Goal: Task Accomplishment & Management: Use online tool/utility

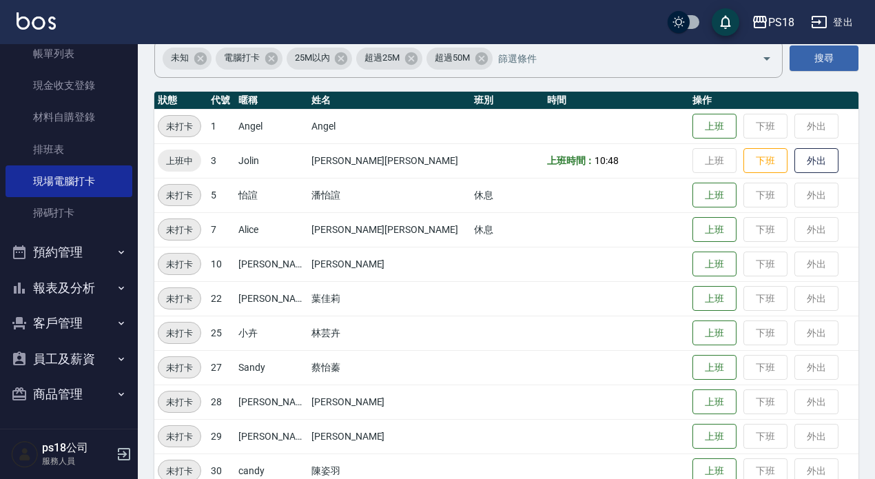
scroll to position [138, 0]
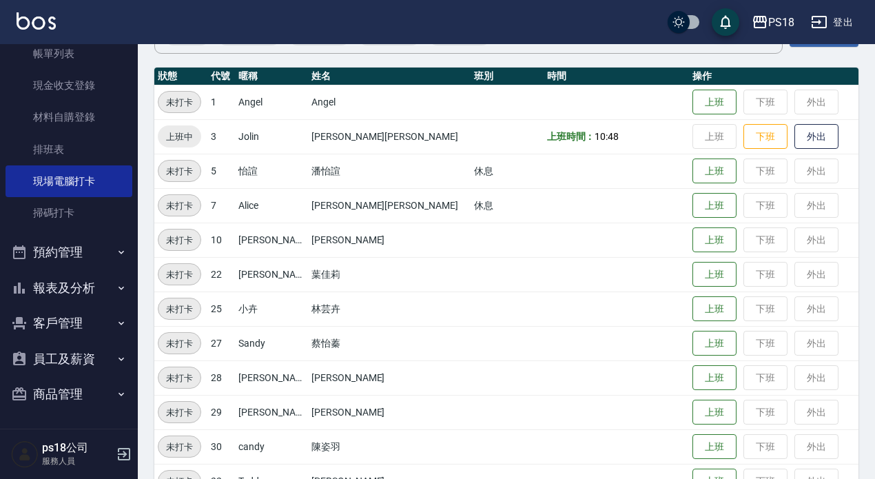
click at [72, 291] on button "報表及分析" at bounding box center [69, 288] width 127 height 36
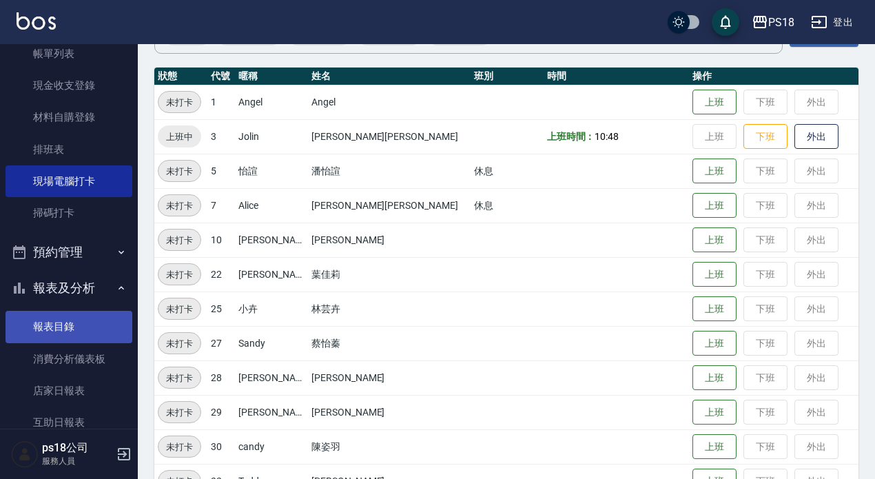
scroll to position [223, 0]
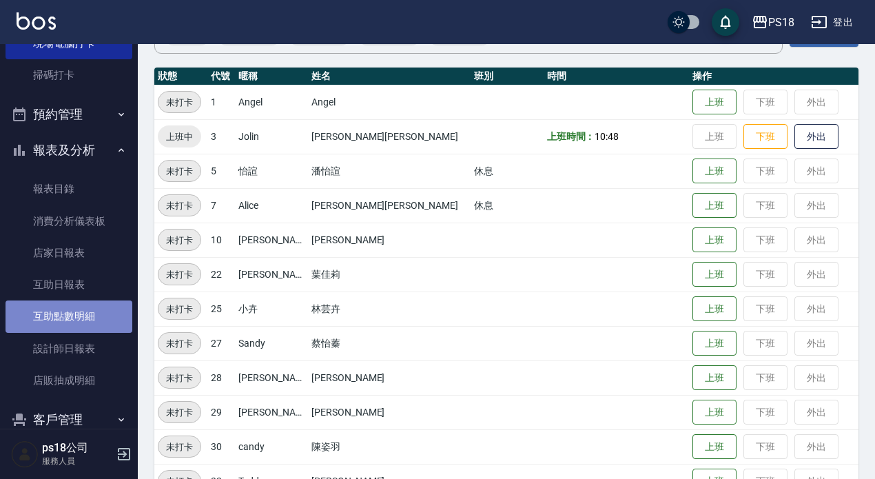
click at [76, 307] on link "互助點數明細" at bounding box center [69, 316] width 127 height 32
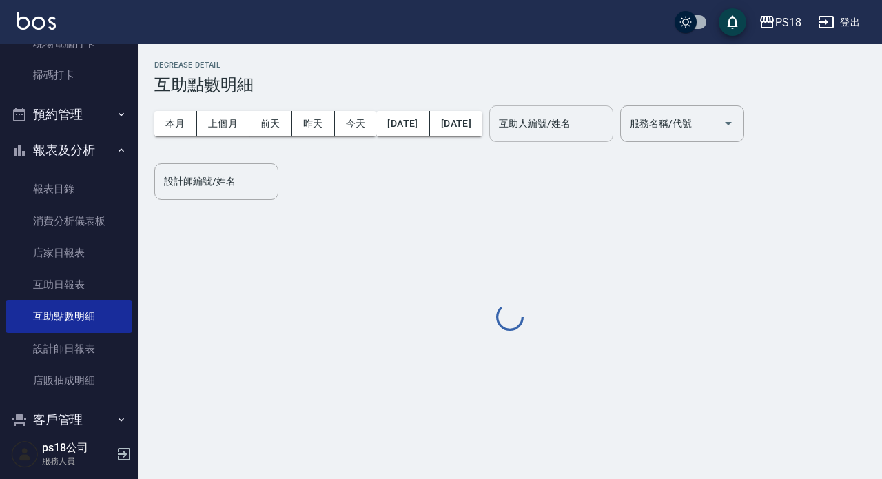
click at [561, 124] on div "互助人編號/姓名 互助人編號/姓名" at bounding box center [551, 123] width 124 height 37
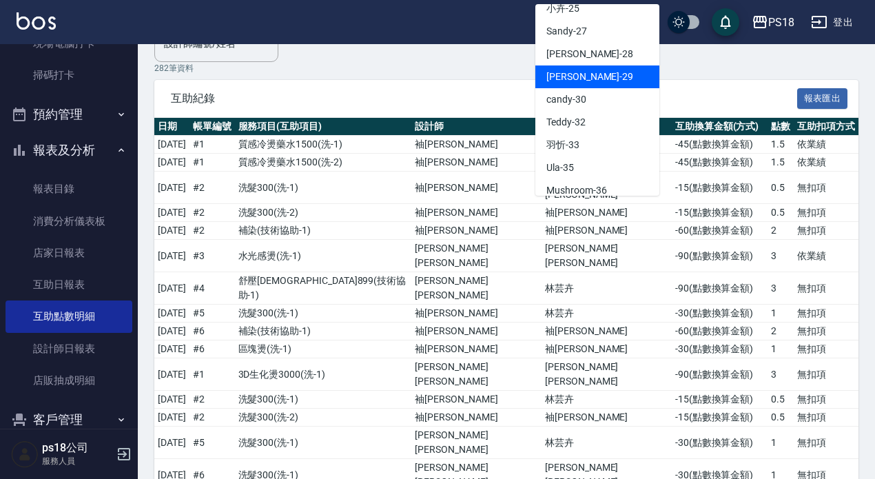
scroll to position [273, 0]
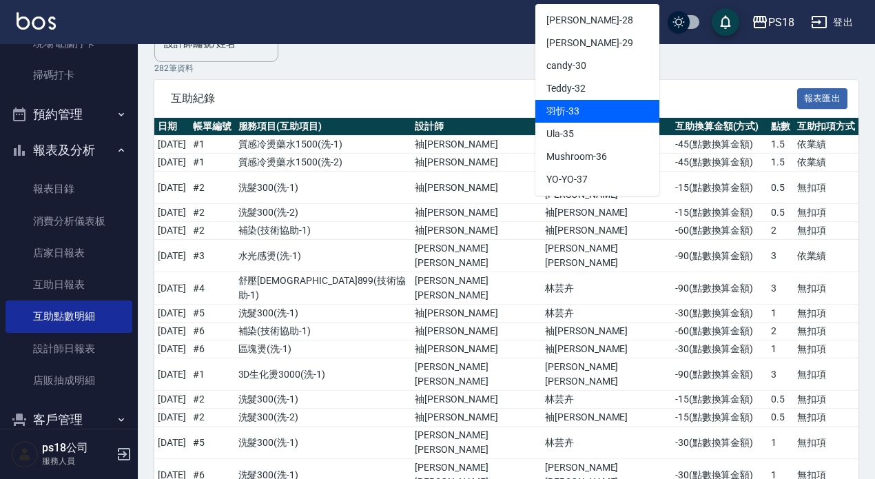
click at [563, 110] on span "[PERSON_NAME] -33" at bounding box center [562, 111] width 33 height 14
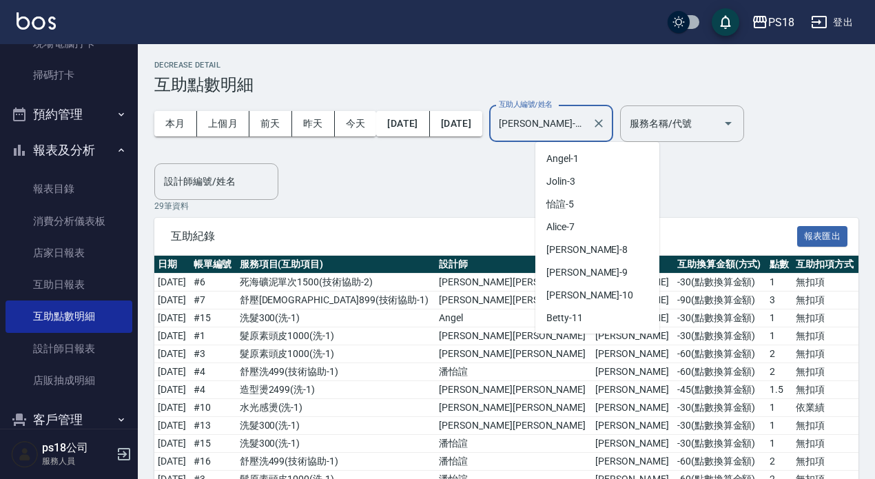
click at [576, 118] on input "[PERSON_NAME]-33" at bounding box center [540, 124] width 91 height 24
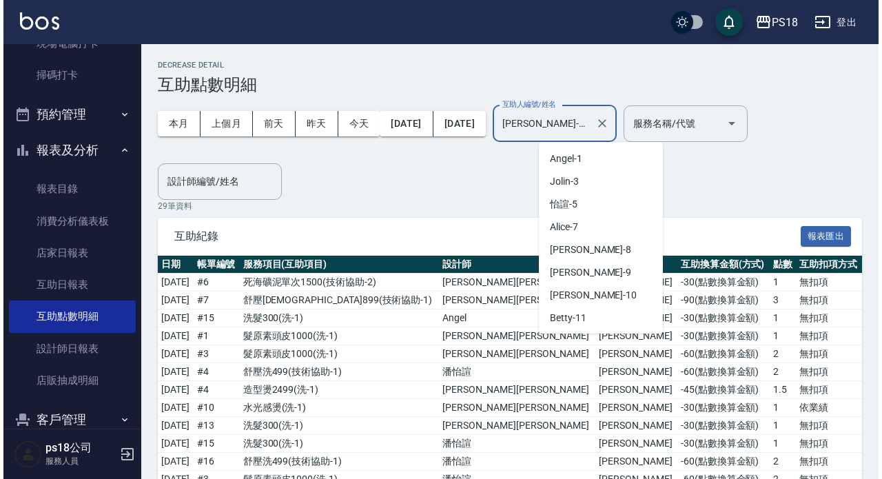
scroll to position [200, 0]
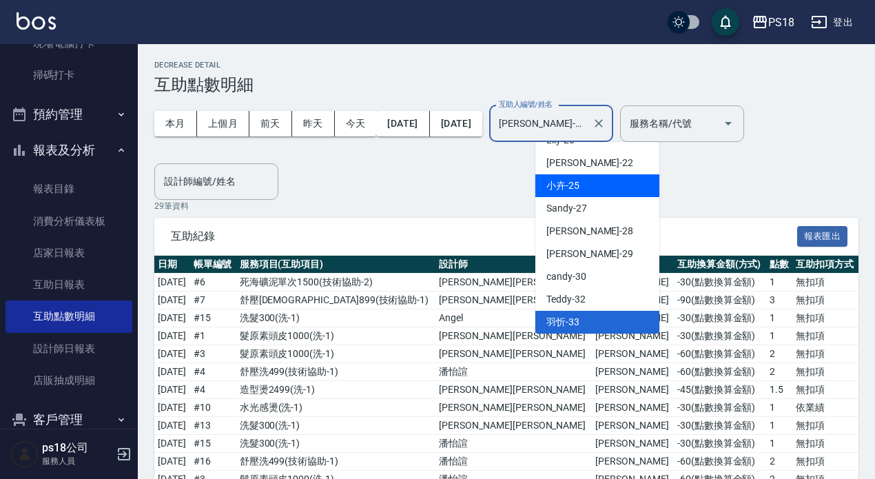
click at [550, 174] on div "小卉 -25" at bounding box center [597, 185] width 124 height 23
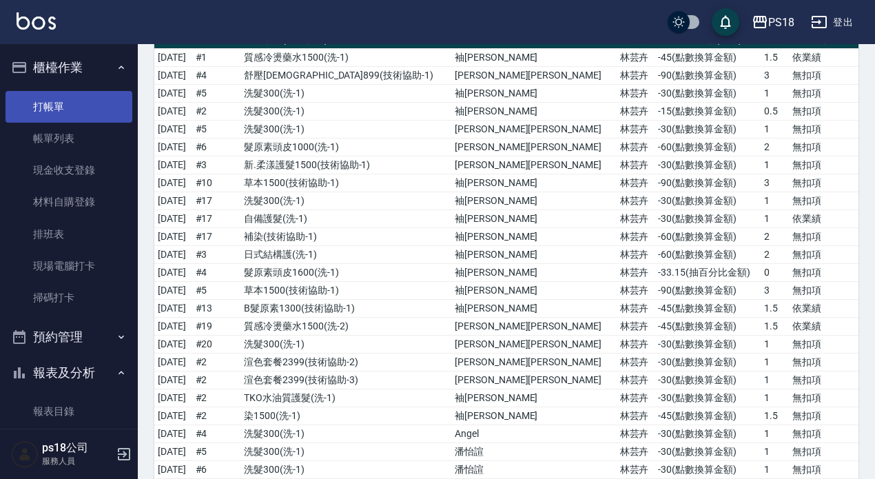
scroll to position [51, 0]
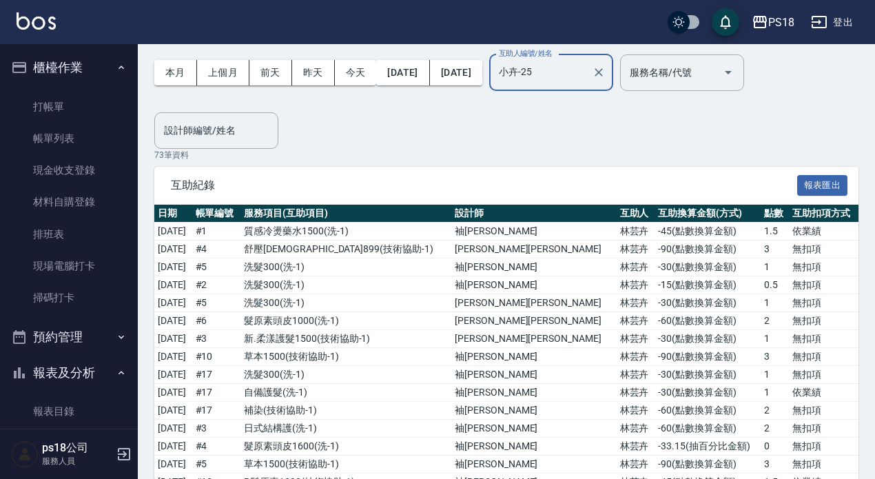
click at [586, 70] on input "小卉-25" at bounding box center [540, 73] width 91 height 24
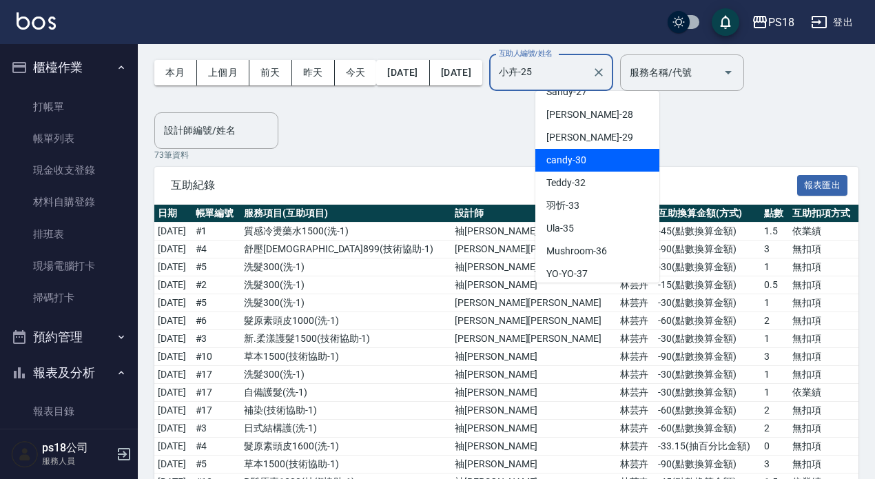
scroll to position [271, 0]
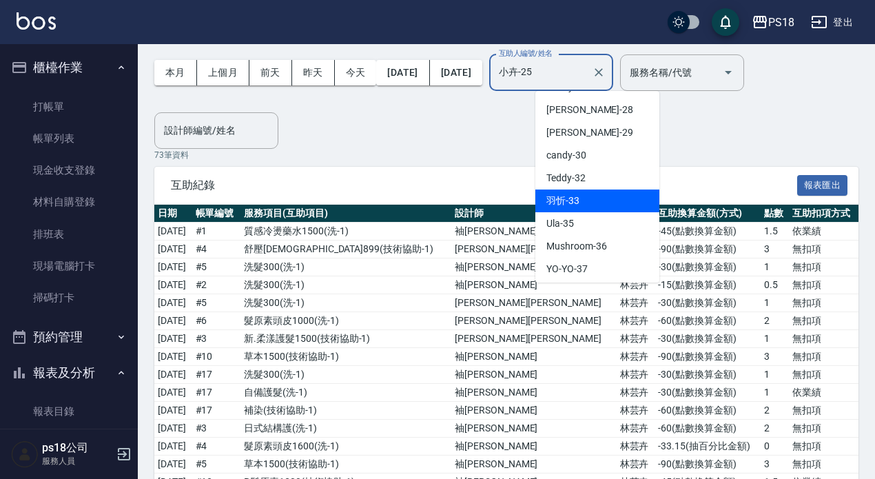
click at [581, 196] on div "[PERSON_NAME] -33" at bounding box center [597, 200] width 124 height 23
type input "[PERSON_NAME]-33"
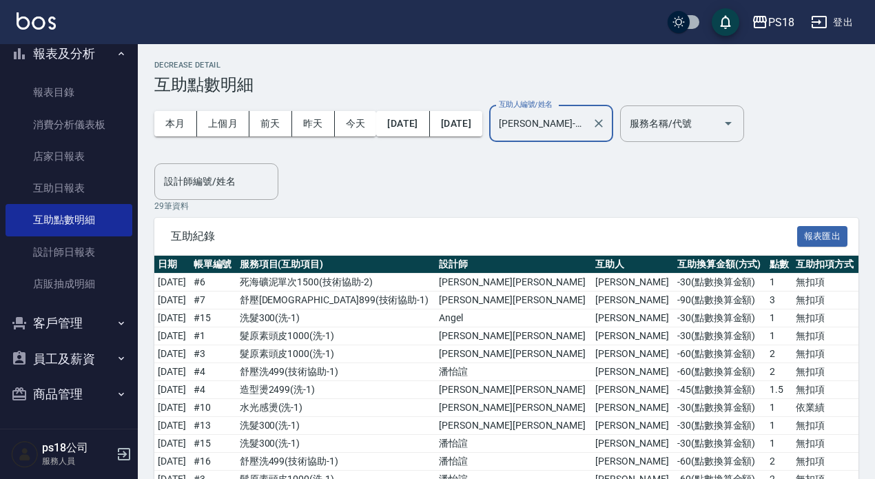
scroll to position [0, 0]
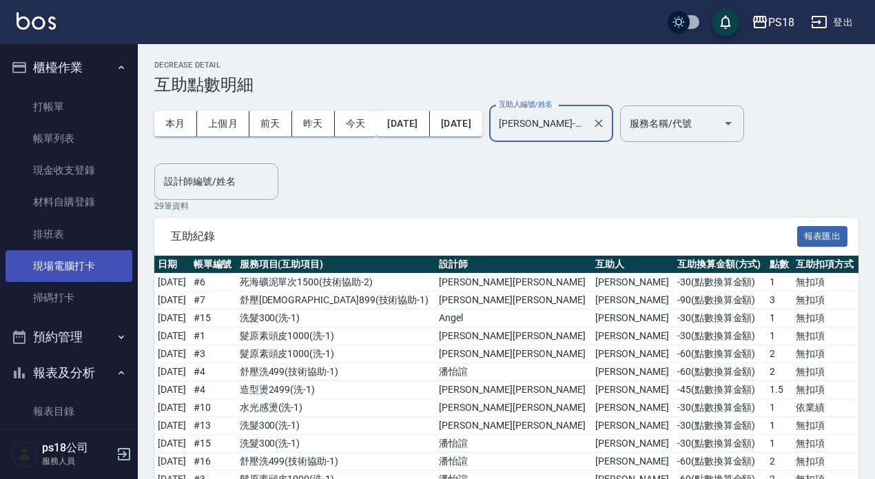
click at [72, 273] on link "現場電腦打卡" at bounding box center [69, 266] width 127 height 32
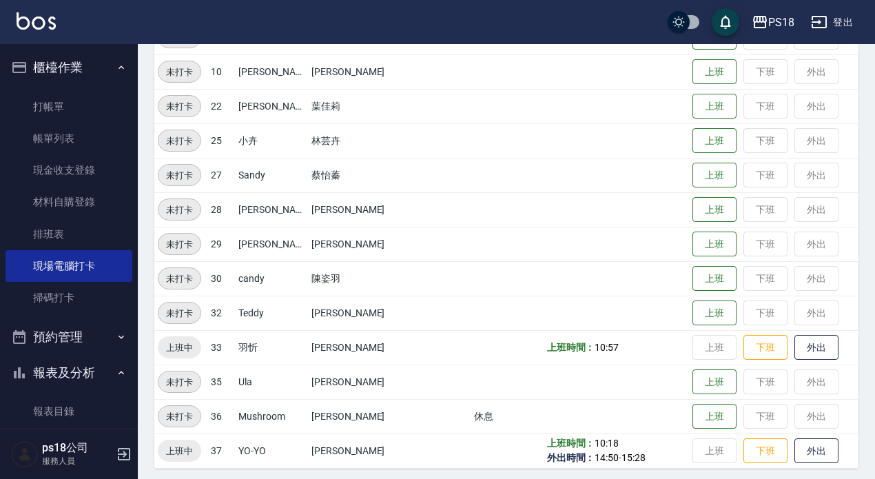
scroll to position [312, 0]
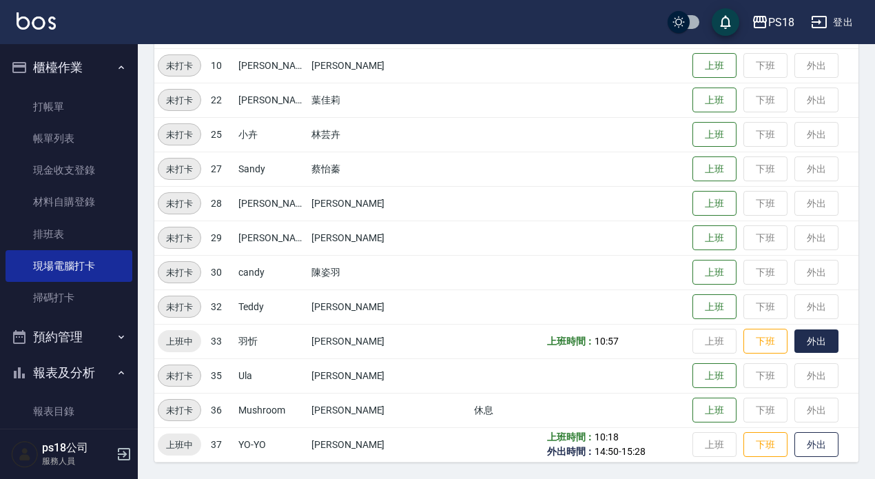
click at [794, 342] on button "外出" at bounding box center [816, 341] width 44 height 24
click at [794, 340] on button "歸來" at bounding box center [816, 341] width 44 height 24
